Goal: Task Accomplishment & Management: Complete application form

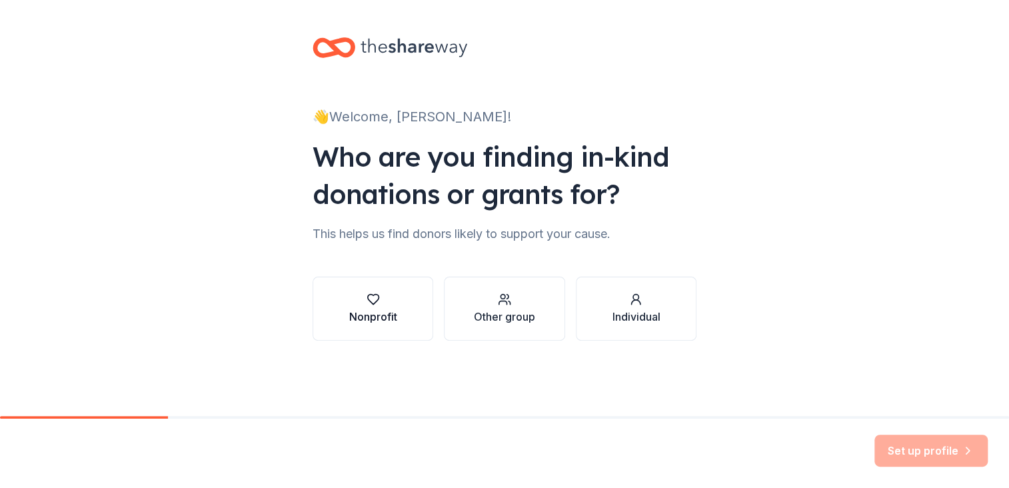
click at [394, 312] on div "Nonprofit" at bounding box center [373, 316] width 48 height 16
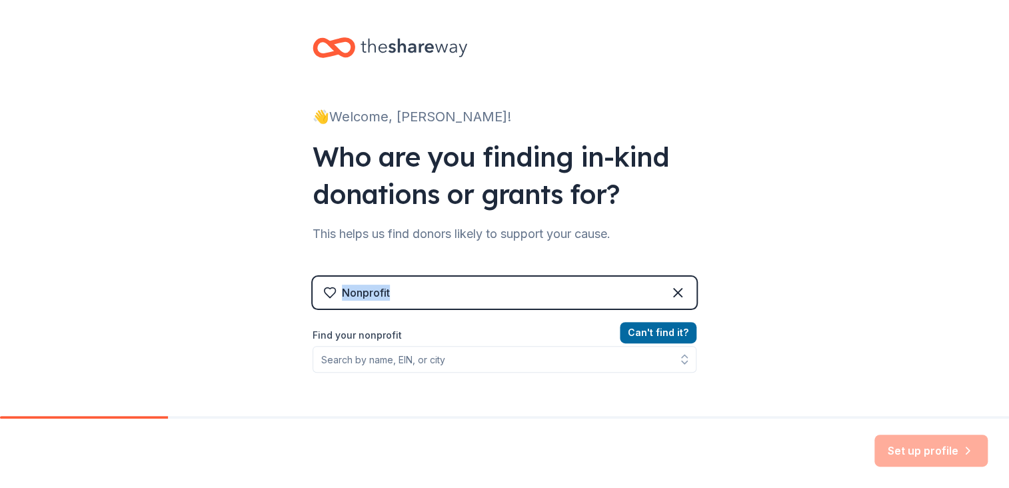
click at [394, 312] on div "Nonprofit Can ' t find it? Find your nonprofit" at bounding box center [504, 390] width 384 height 229
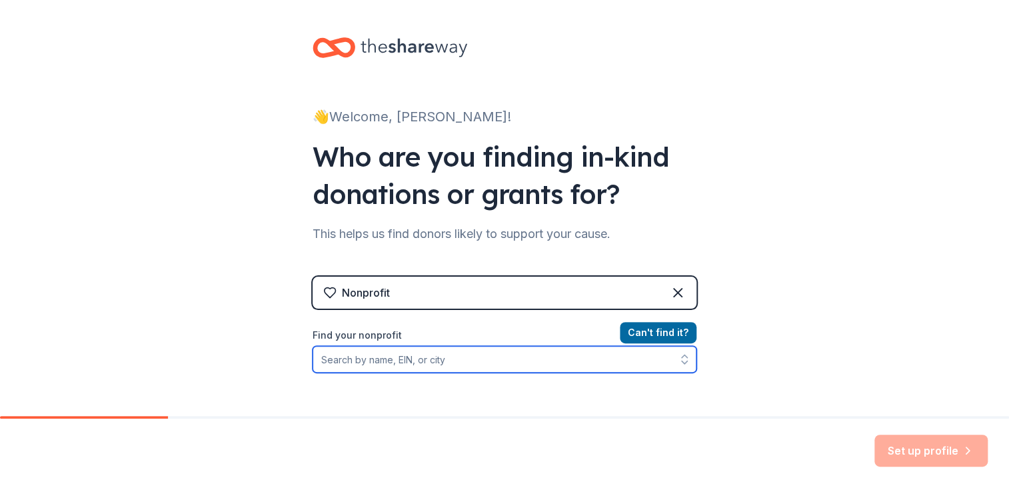
click at [372, 358] on input "Find your nonprofit" at bounding box center [504, 359] width 384 height 27
type input "562211446"
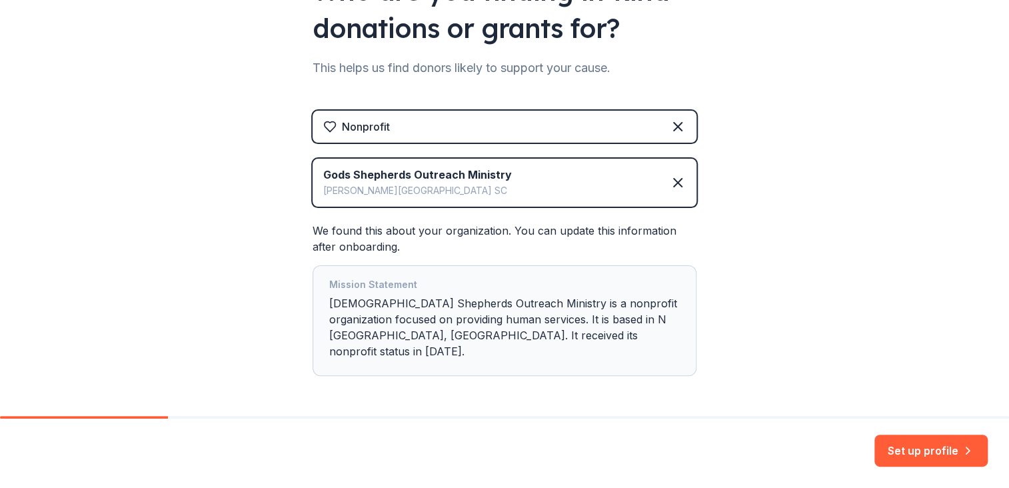
scroll to position [177, 0]
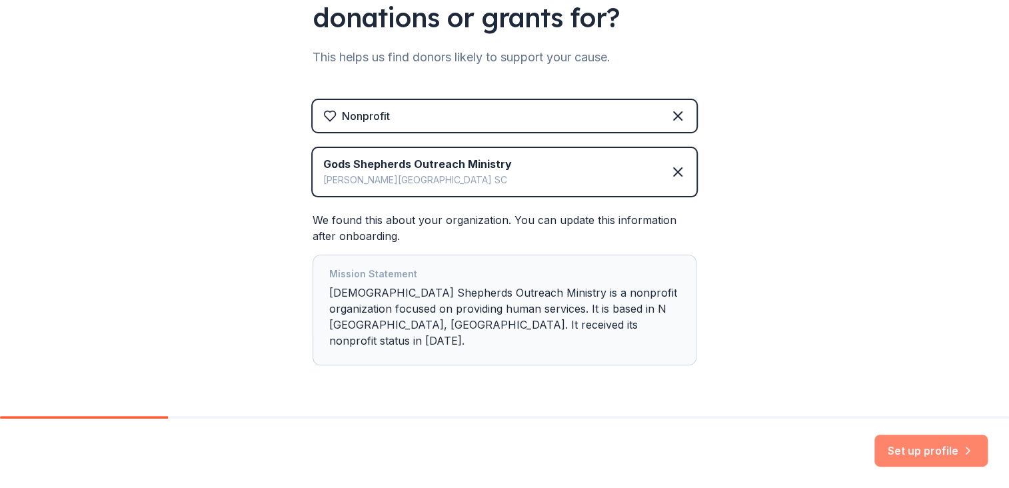
click at [931, 443] on button "Set up profile" at bounding box center [930, 450] width 113 height 32
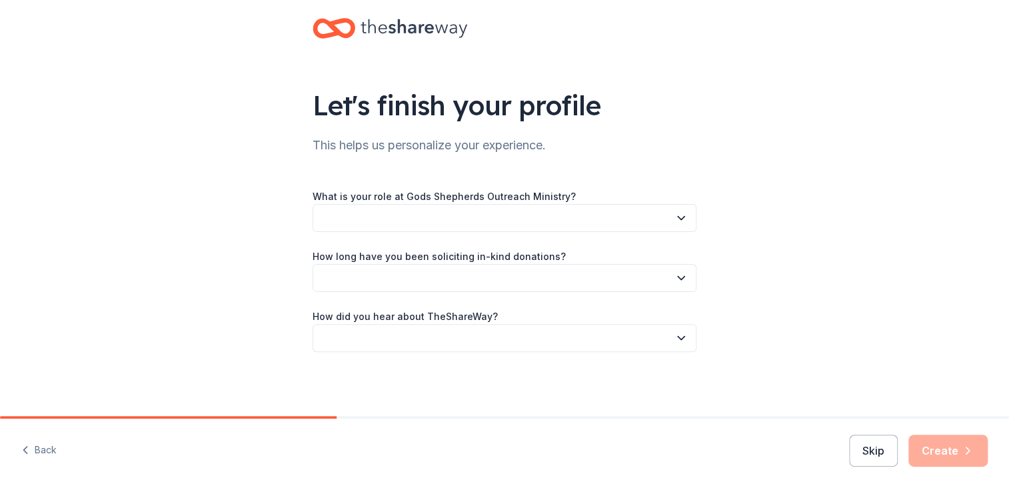
scroll to position [19, 0]
click at [521, 220] on button "button" at bounding box center [504, 219] width 384 height 28
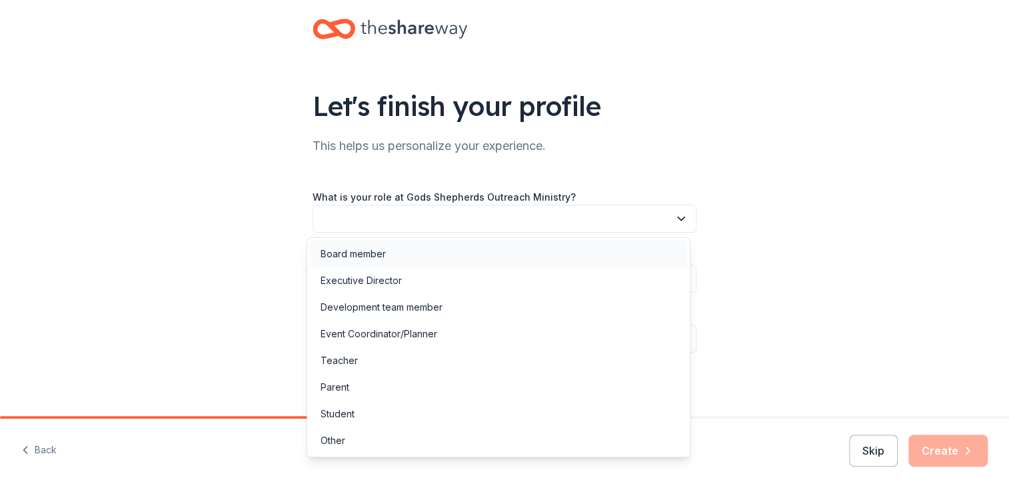
click at [467, 248] on div "Board member" at bounding box center [498, 253] width 377 height 27
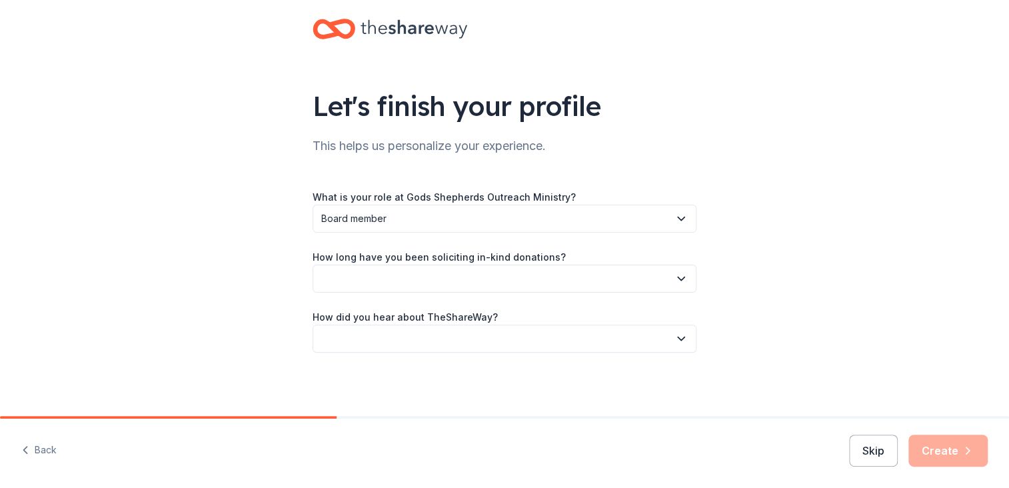
click at [526, 276] on button "button" at bounding box center [504, 278] width 384 height 28
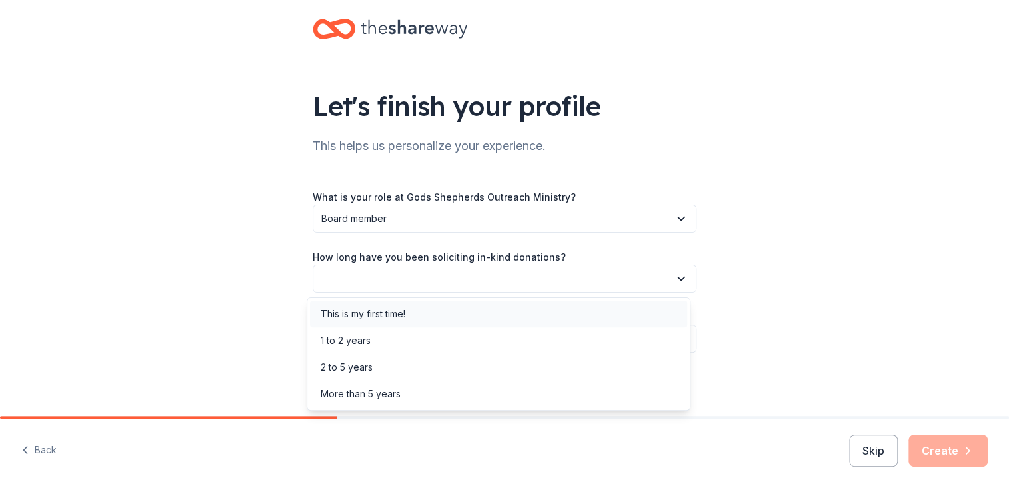
click at [418, 316] on div "This is my first time!" at bounding box center [498, 313] width 377 height 27
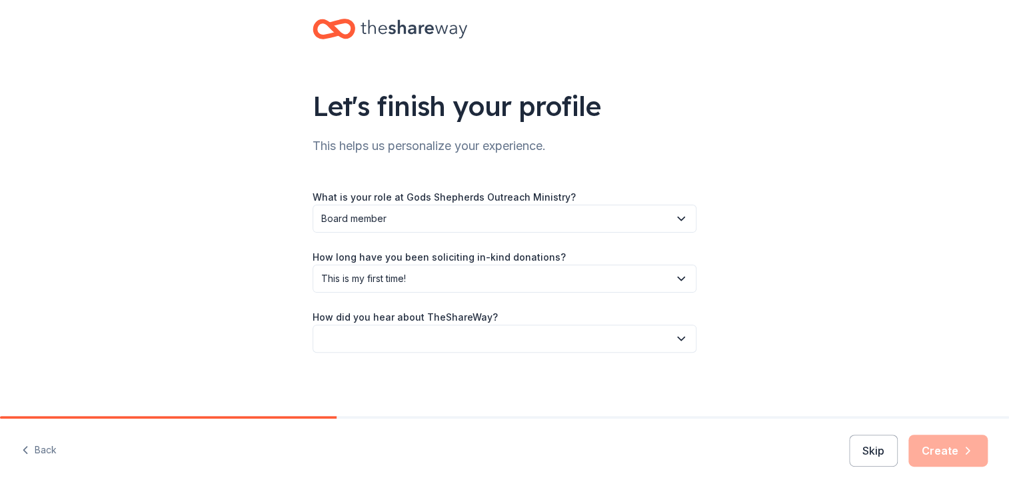
click at [553, 338] on button "button" at bounding box center [504, 338] width 384 height 28
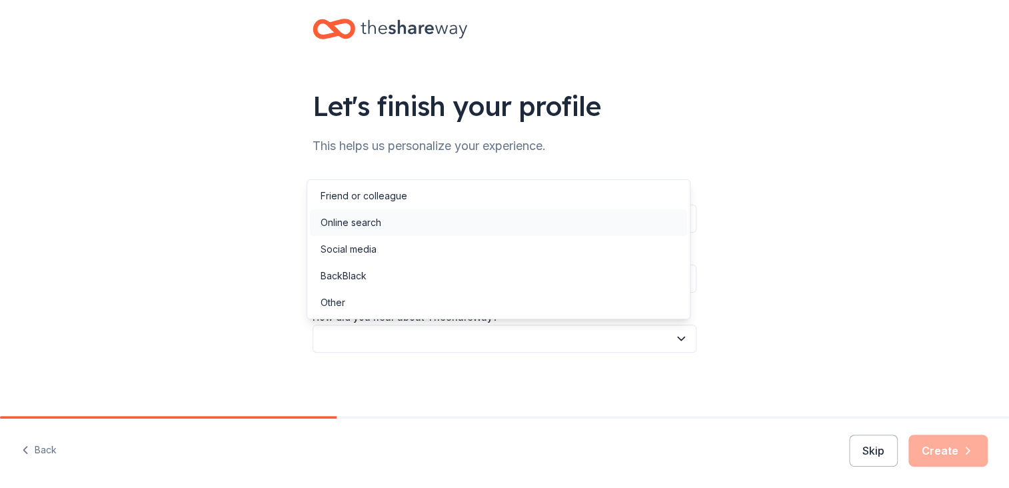
click at [404, 222] on div "Online search" at bounding box center [498, 222] width 377 height 27
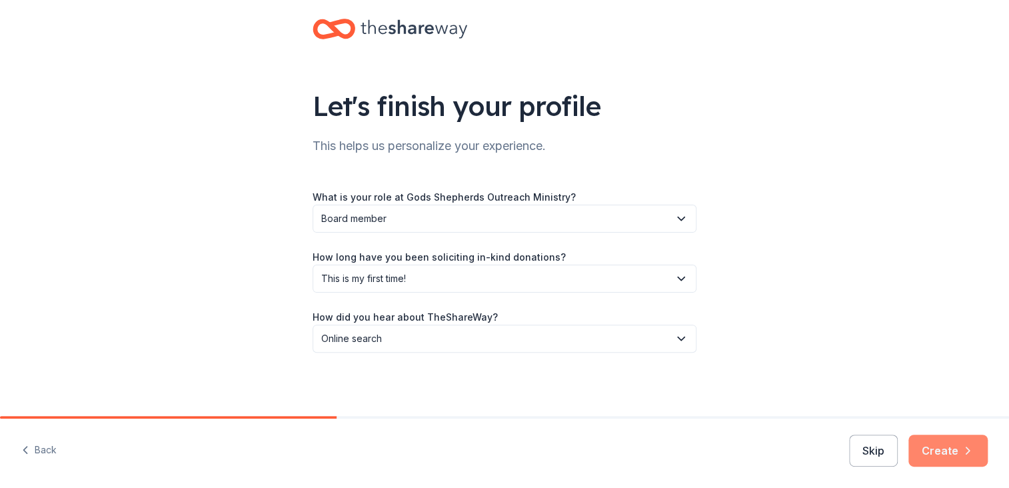
click at [942, 446] on button "Create" at bounding box center [947, 450] width 79 height 32
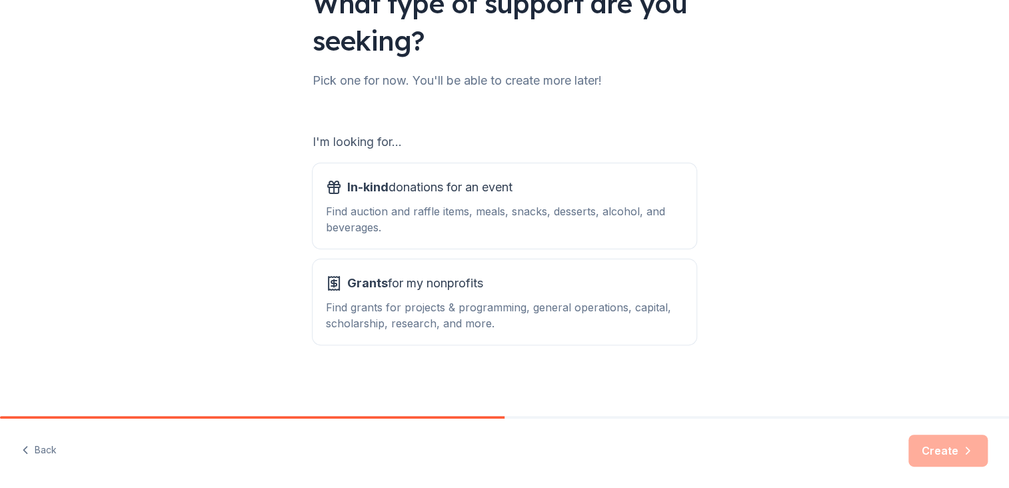
scroll to position [122, 0]
click at [454, 306] on div "Find grants for projects & programming, general operations, capital, scholarshi…" at bounding box center [504, 314] width 357 height 32
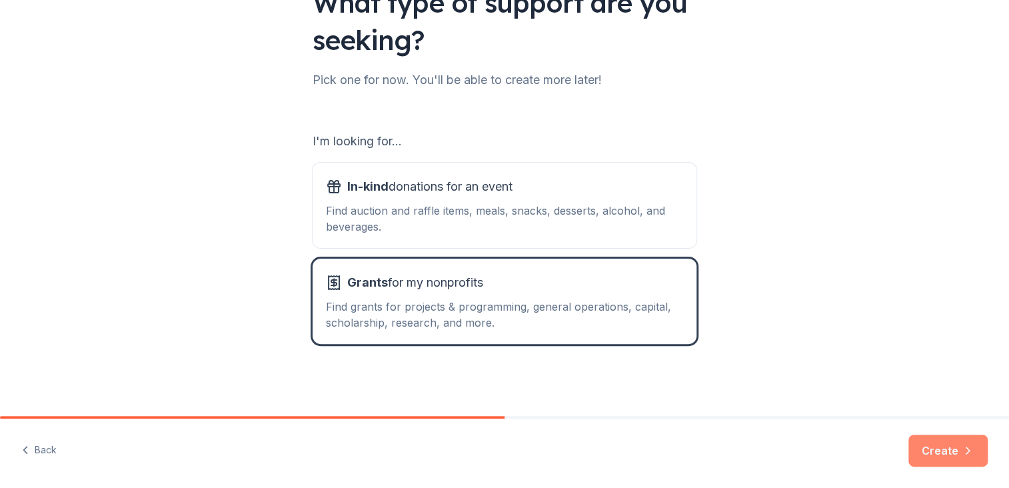
click at [935, 442] on button "Create" at bounding box center [947, 450] width 79 height 32
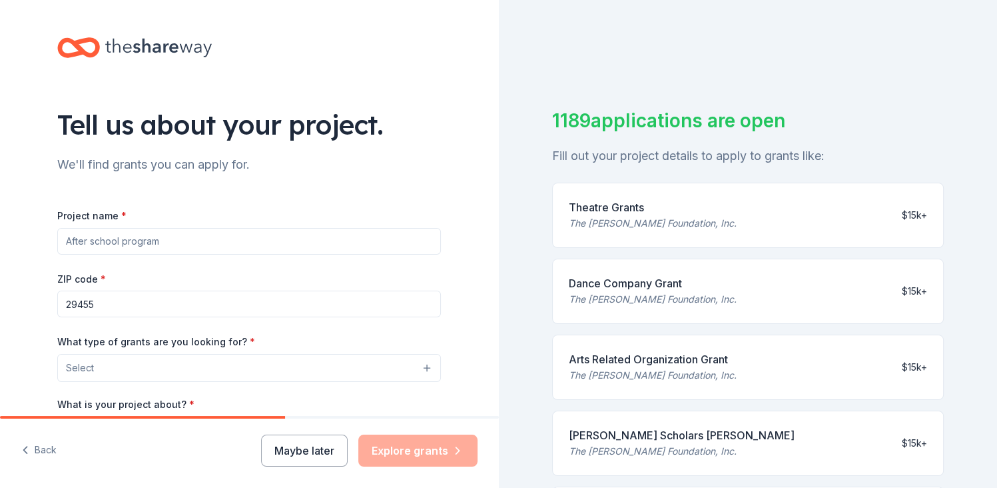
click at [165, 245] on input "Project name *" at bounding box center [249, 241] width 384 height 27
type input "O"
type input "[DEMOGRAPHIC_DATA]'S SHEPHERDS OUTREACH INITIATIVE"
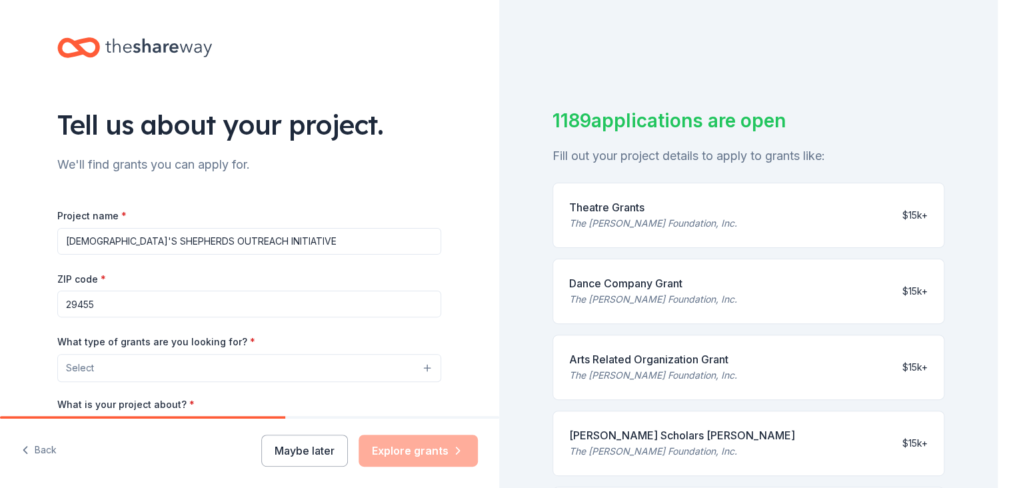
click at [345, 374] on button "Select" at bounding box center [249, 368] width 384 height 28
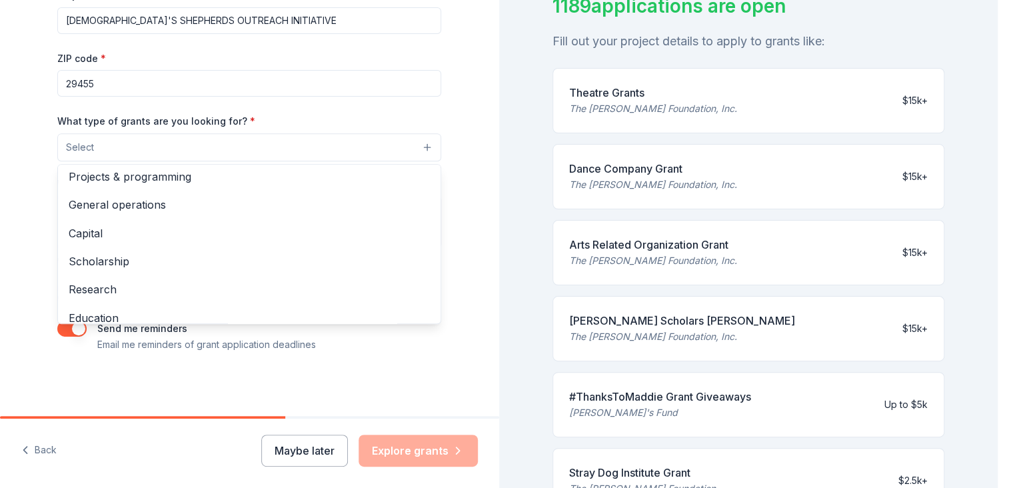
scroll to position [3, 0]
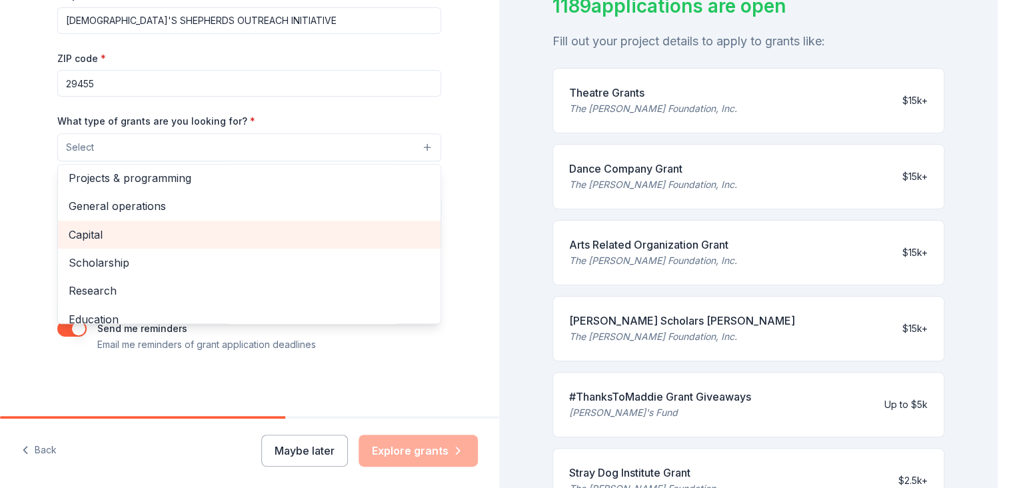
click at [157, 227] on span "Capital" at bounding box center [249, 234] width 361 height 17
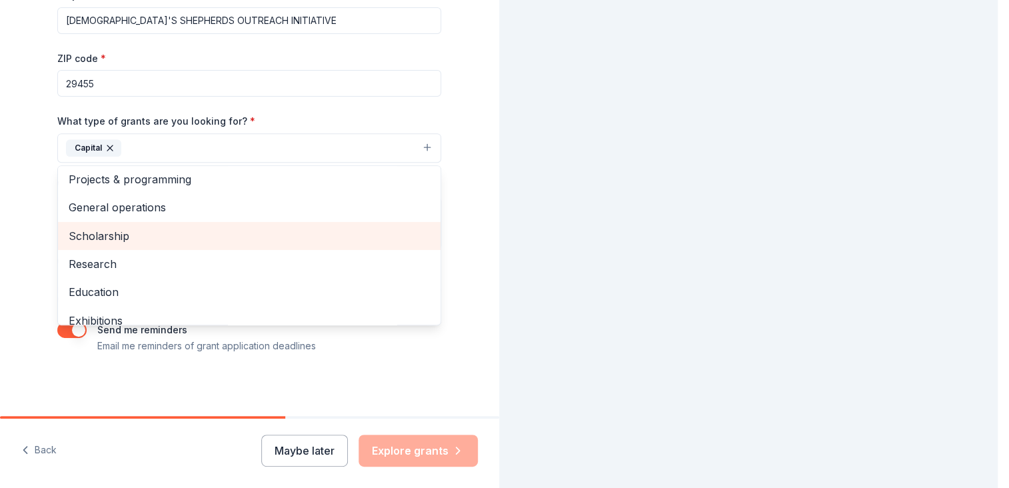
scroll to position [104, 0]
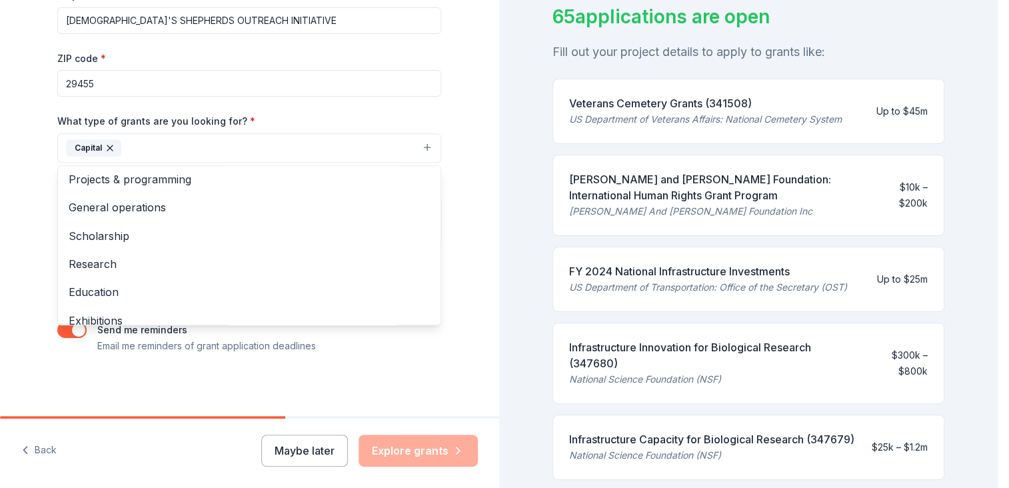
click at [452, 376] on div "Tell us about your project. We'll find grants you can apply for. Project name *…" at bounding box center [249, 99] width 426 height 638
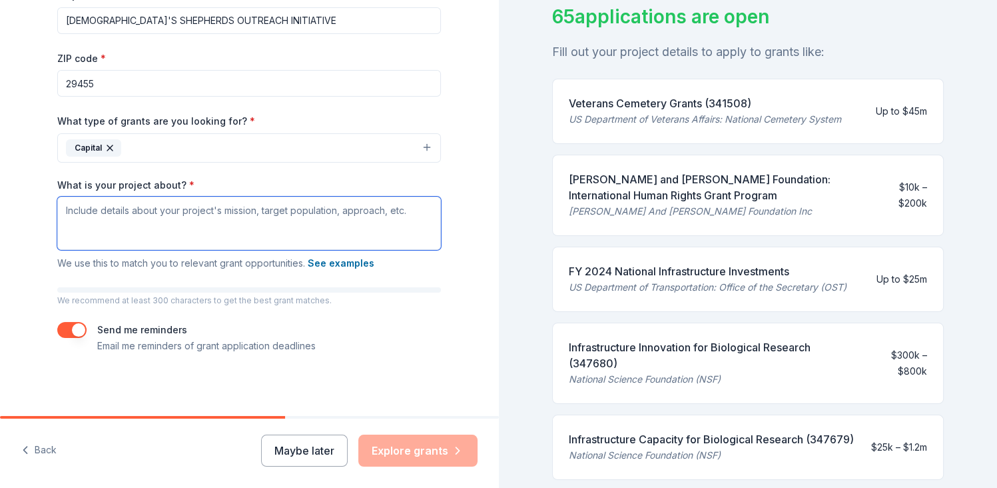
click at [362, 214] on textarea "What is your project about? *" at bounding box center [249, 223] width 384 height 53
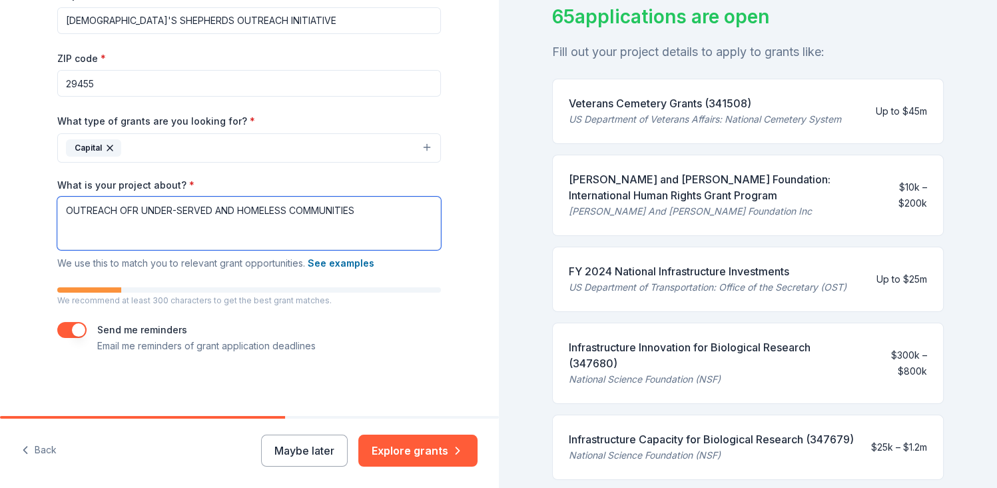
click at [132, 209] on textarea "OUTREACH OFR UNDER-SERVED AND HOMELESS COMMUNITIES" at bounding box center [249, 223] width 384 height 53
type textarea "OUTREACH FOR UNDER-SERVED AND HOMELESS COMMUNITIES"
click at [519, 368] on div "65 applications are open Fill out your project details to apply to grants like:…" at bounding box center [748, 244] width 499 height 488
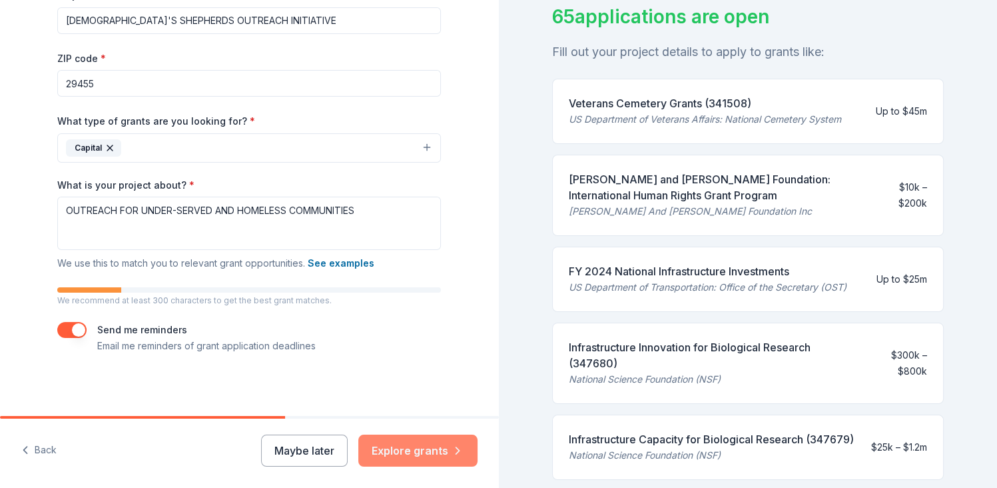
click at [413, 453] on button "Explore grants" at bounding box center [417, 450] width 119 height 32
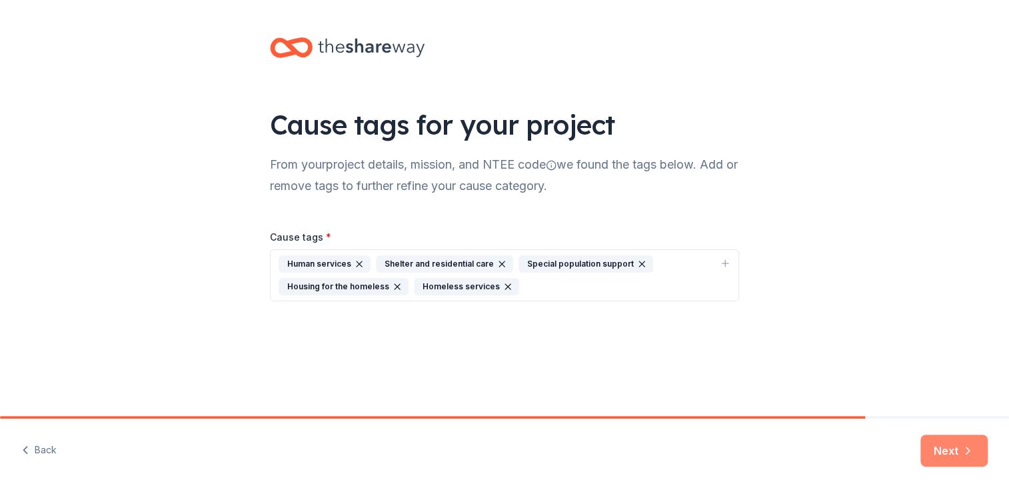
click at [951, 448] on button "Next" at bounding box center [953, 450] width 67 height 32
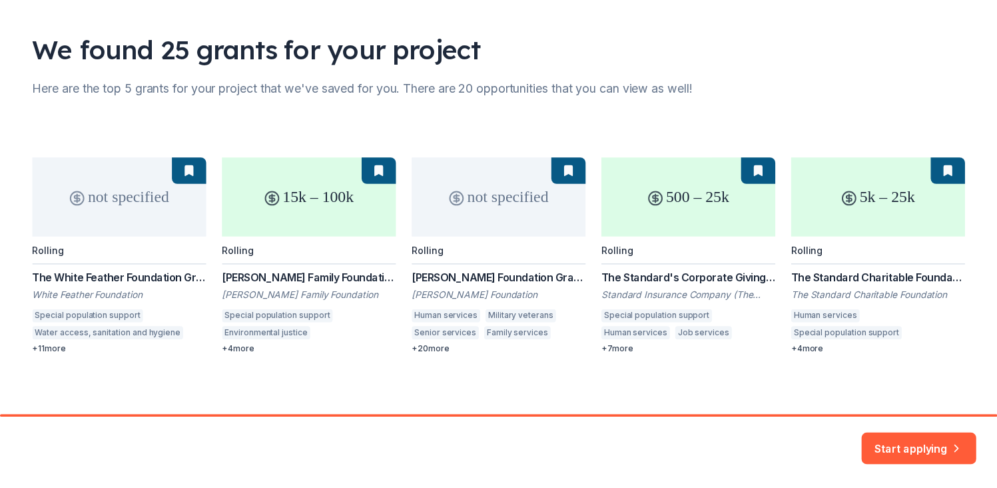
scroll to position [80, 0]
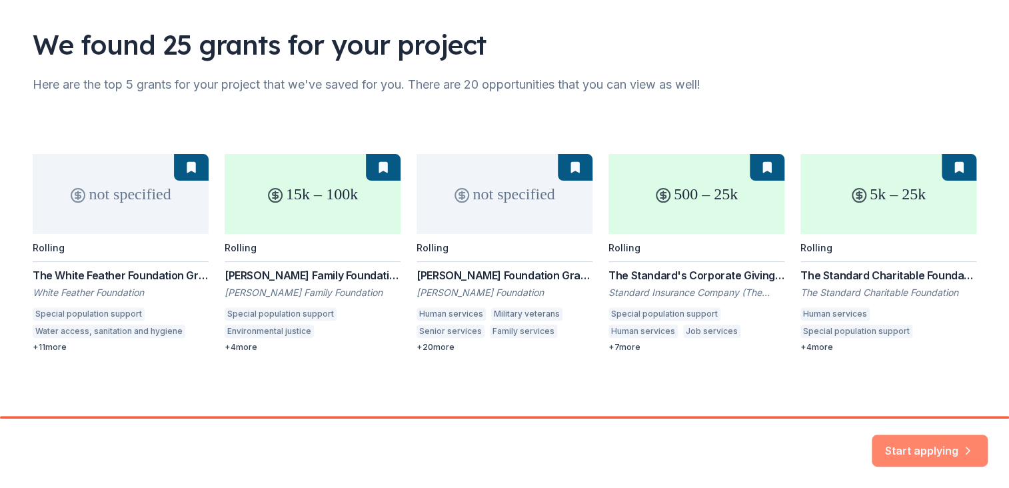
click at [930, 449] on button "Start applying" at bounding box center [929, 442] width 116 height 32
click at [930, 449] on div "Start applying" at bounding box center [929, 450] width 116 height 32
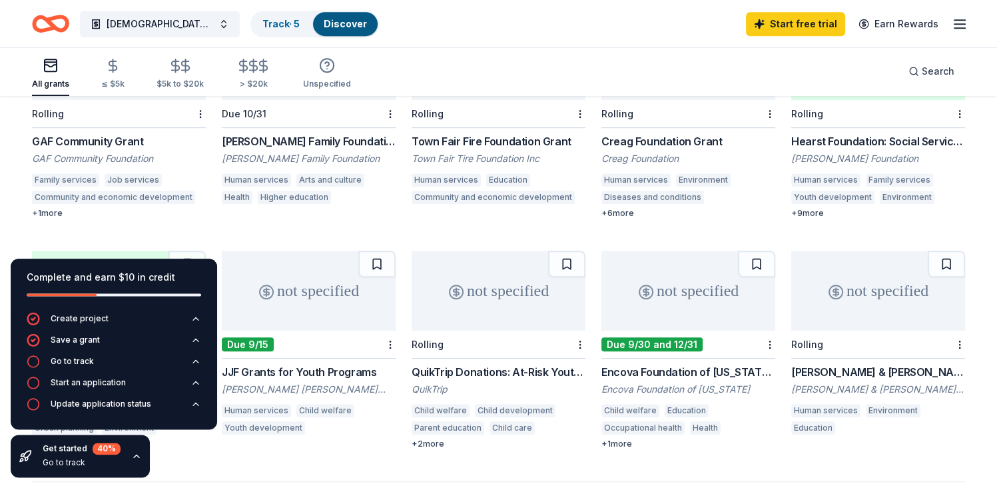
scroll to position [727, 0]
